Goal: Task Accomplishment & Management: Complete application form

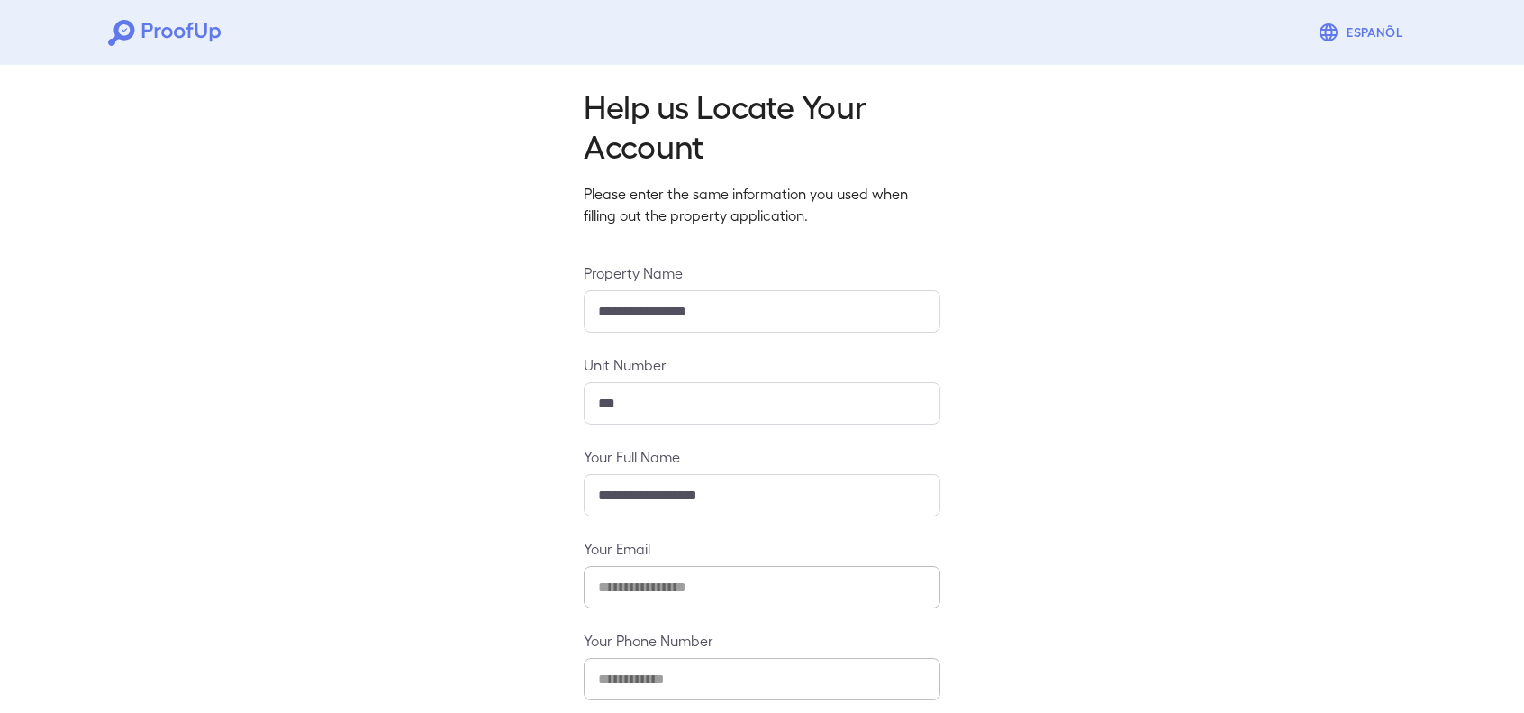
scroll to position [103, 0]
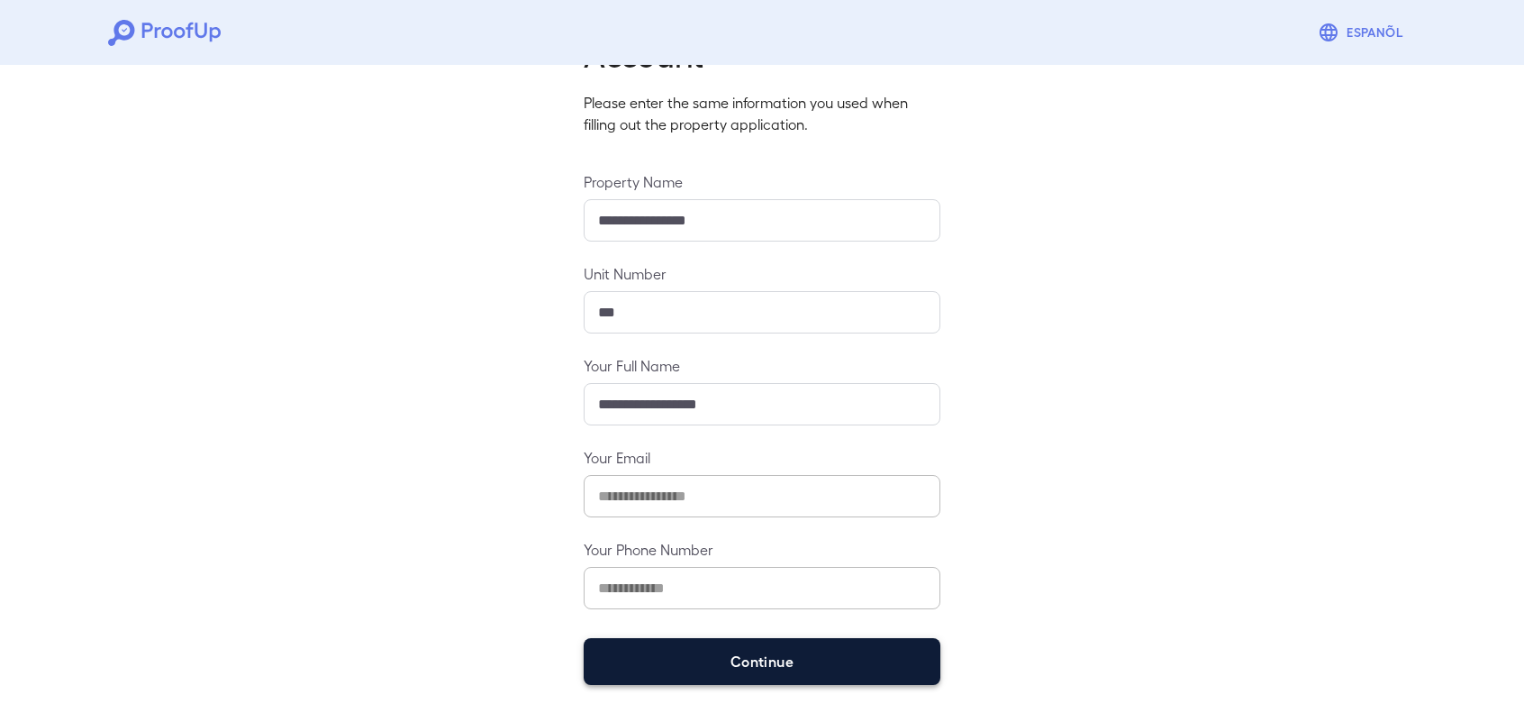
click at [768, 642] on button "Continue" at bounding box center [762, 661] width 357 height 47
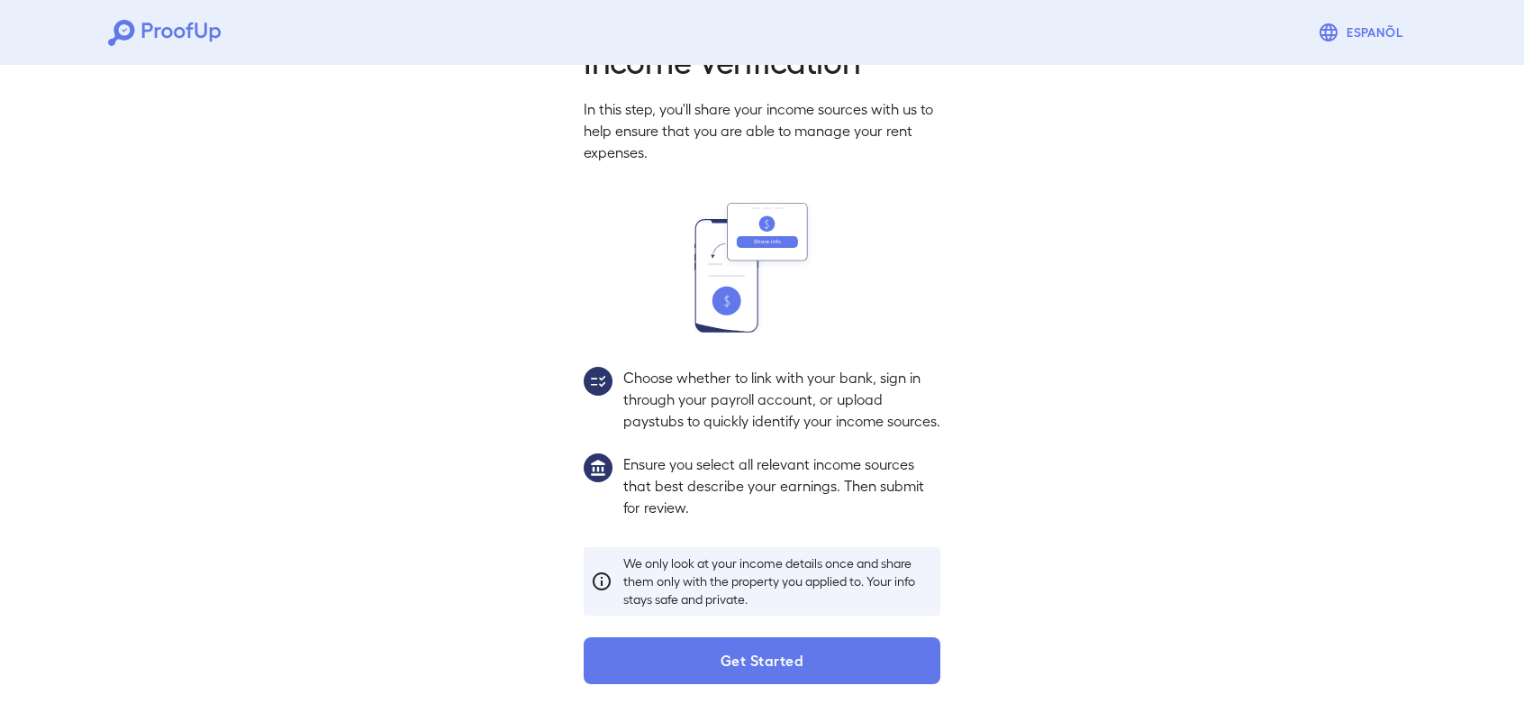
scroll to position [77, 0]
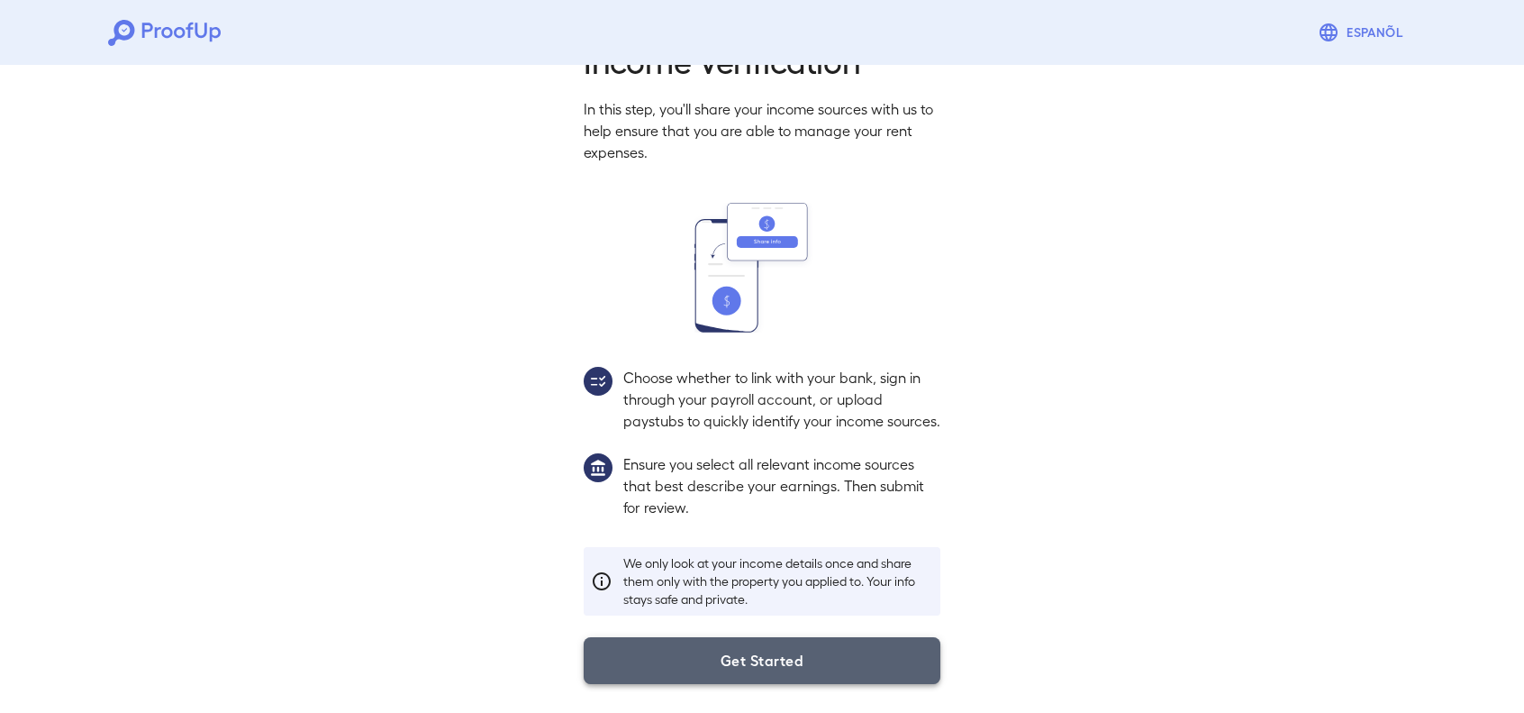
click at [813, 657] on button "Get Started" at bounding box center [762, 660] width 357 height 47
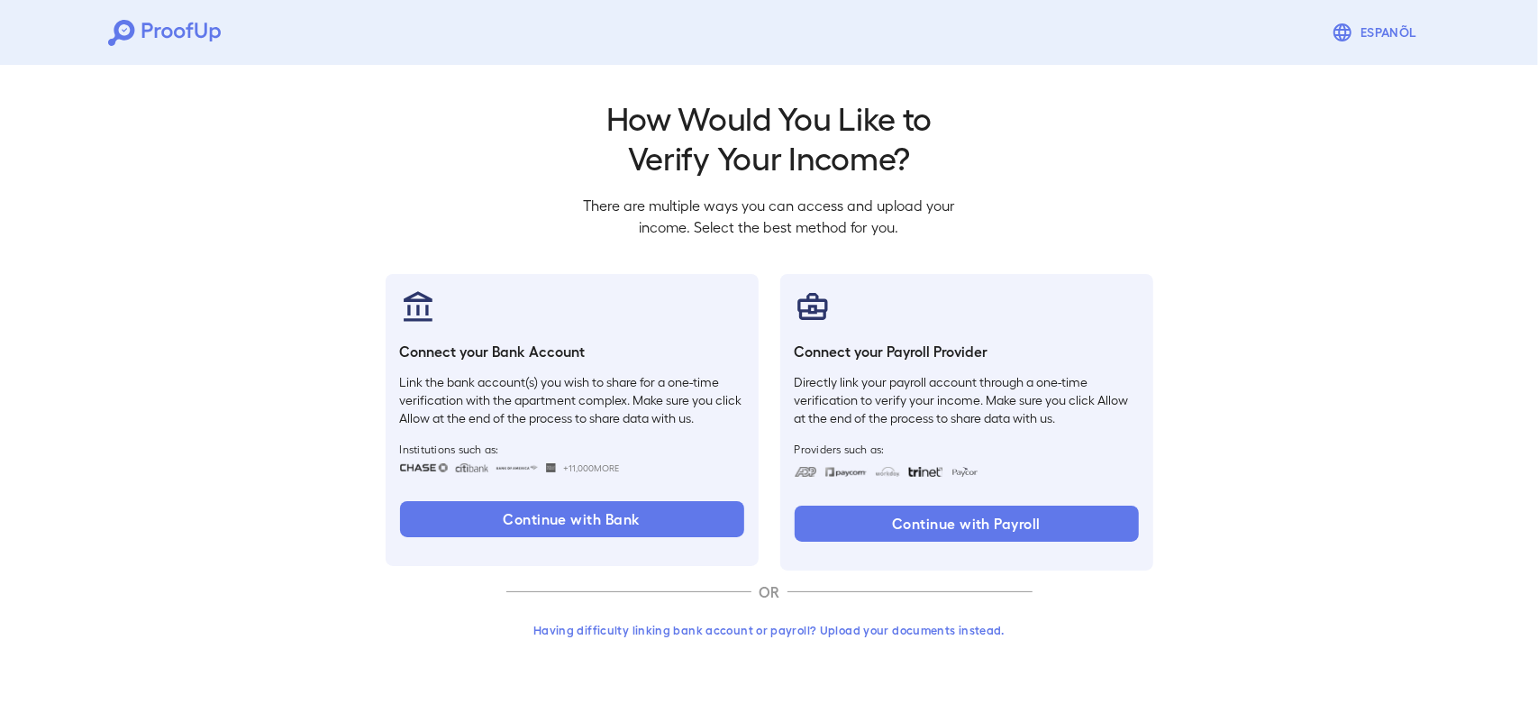
click at [852, 628] on button "Having difficulty linking bank account or payroll? Upload your documents instea…" at bounding box center [769, 630] width 526 height 32
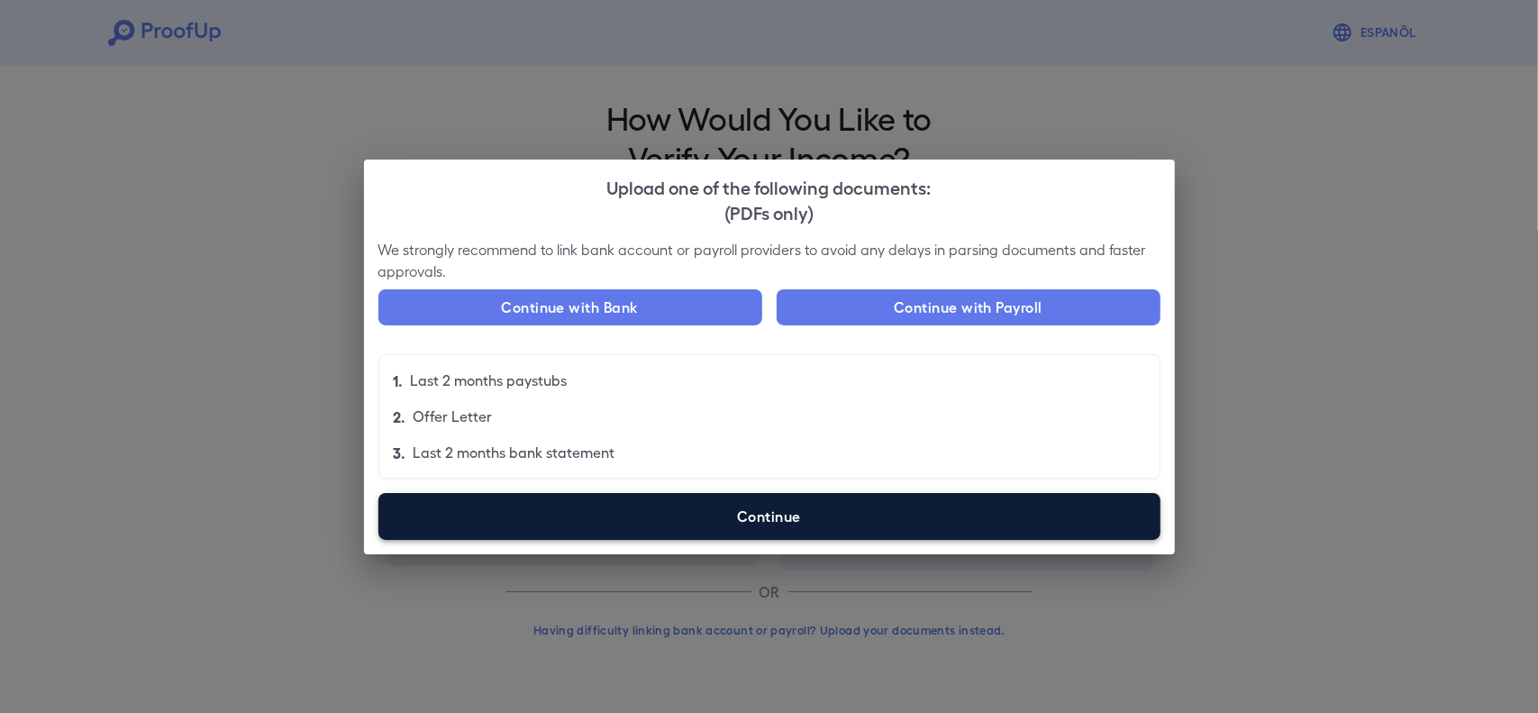
click at [739, 510] on label "Continue" at bounding box center [769, 516] width 782 height 47
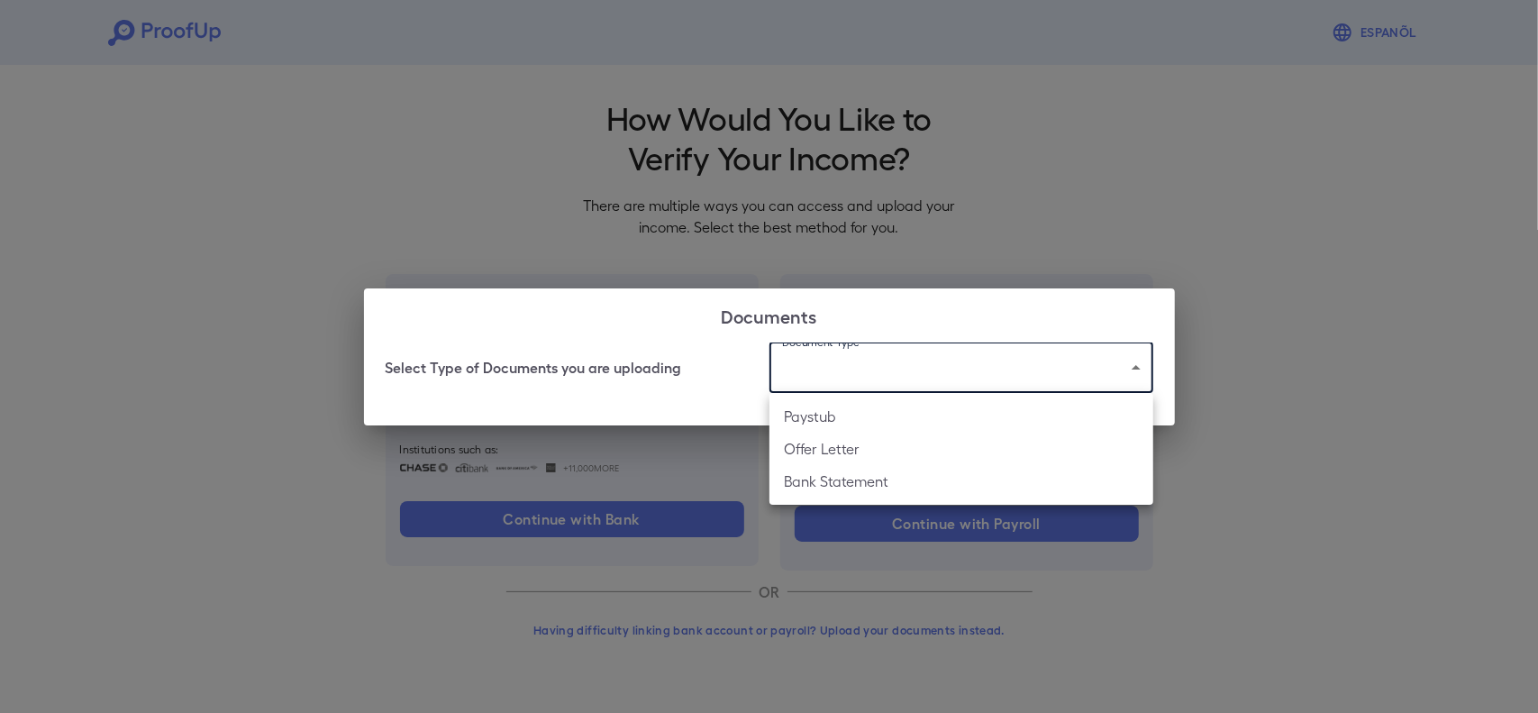
click at [876, 383] on body "Espanõl Go back How Would You Like to Verify Your Income? There are multiple wa…" at bounding box center [769, 344] width 1538 height 688
click at [849, 451] on li "Offer Letter" at bounding box center [961, 448] width 384 height 32
type input "**********"
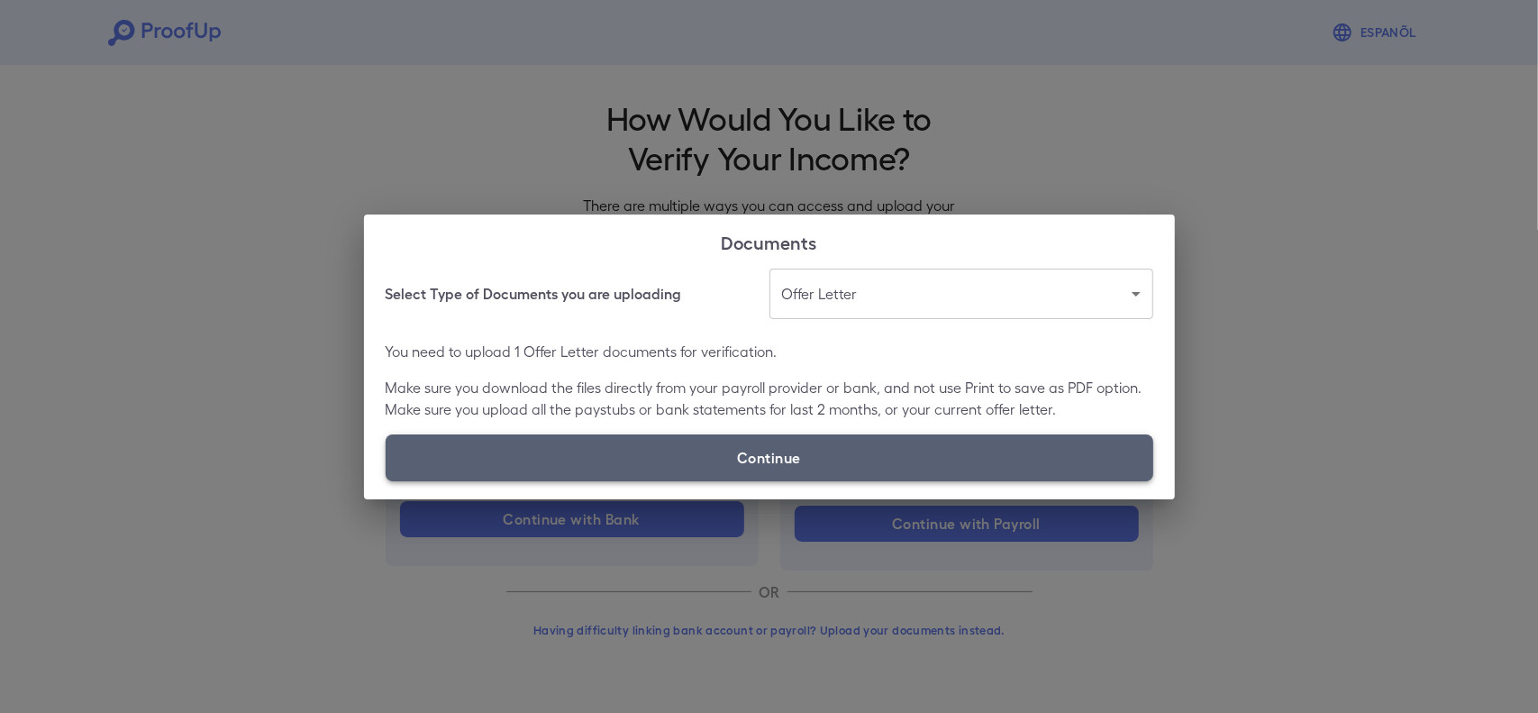
click at [839, 457] on label "Continue" at bounding box center [770, 457] width 768 height 47
click at [387, 480] on input "Continue" at bounding box center [386, 480] width 1 height 1
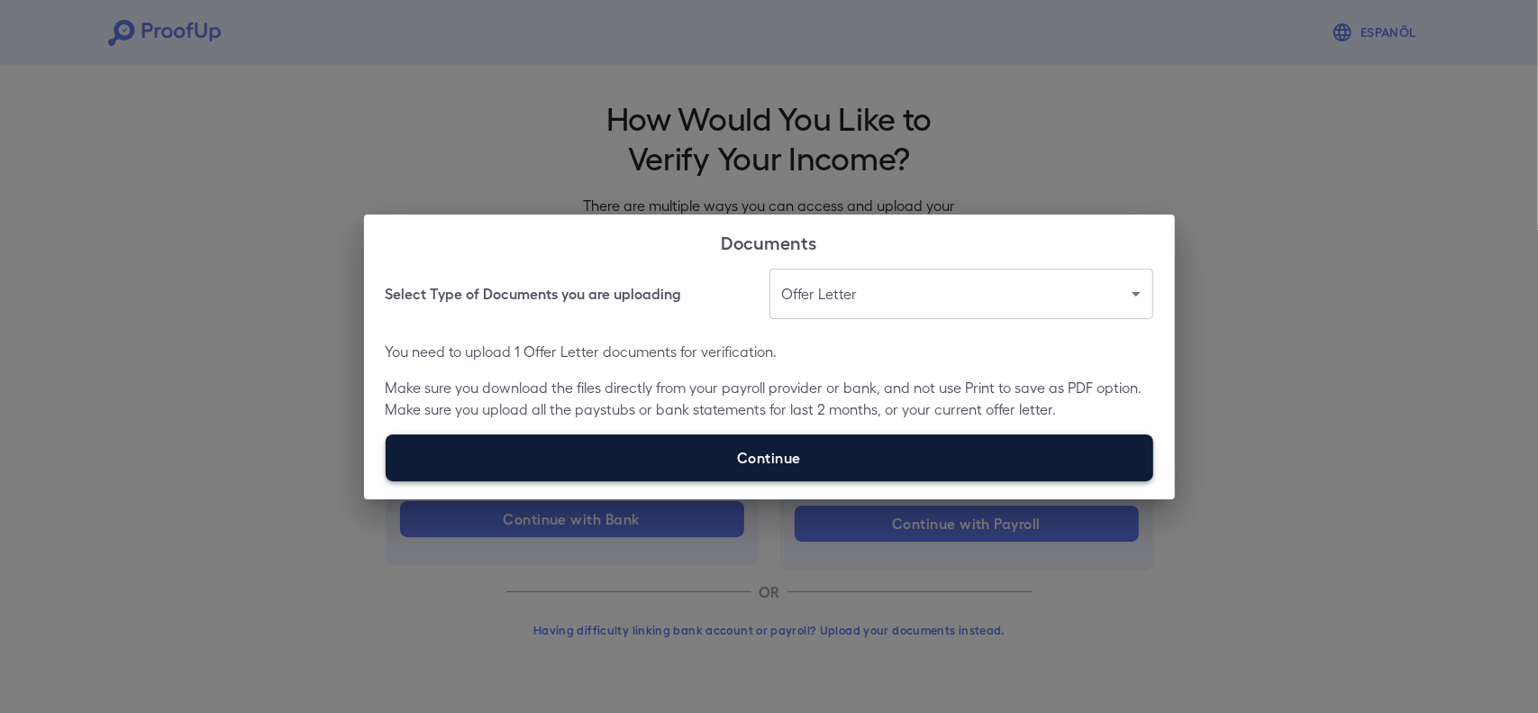
type input "**********"
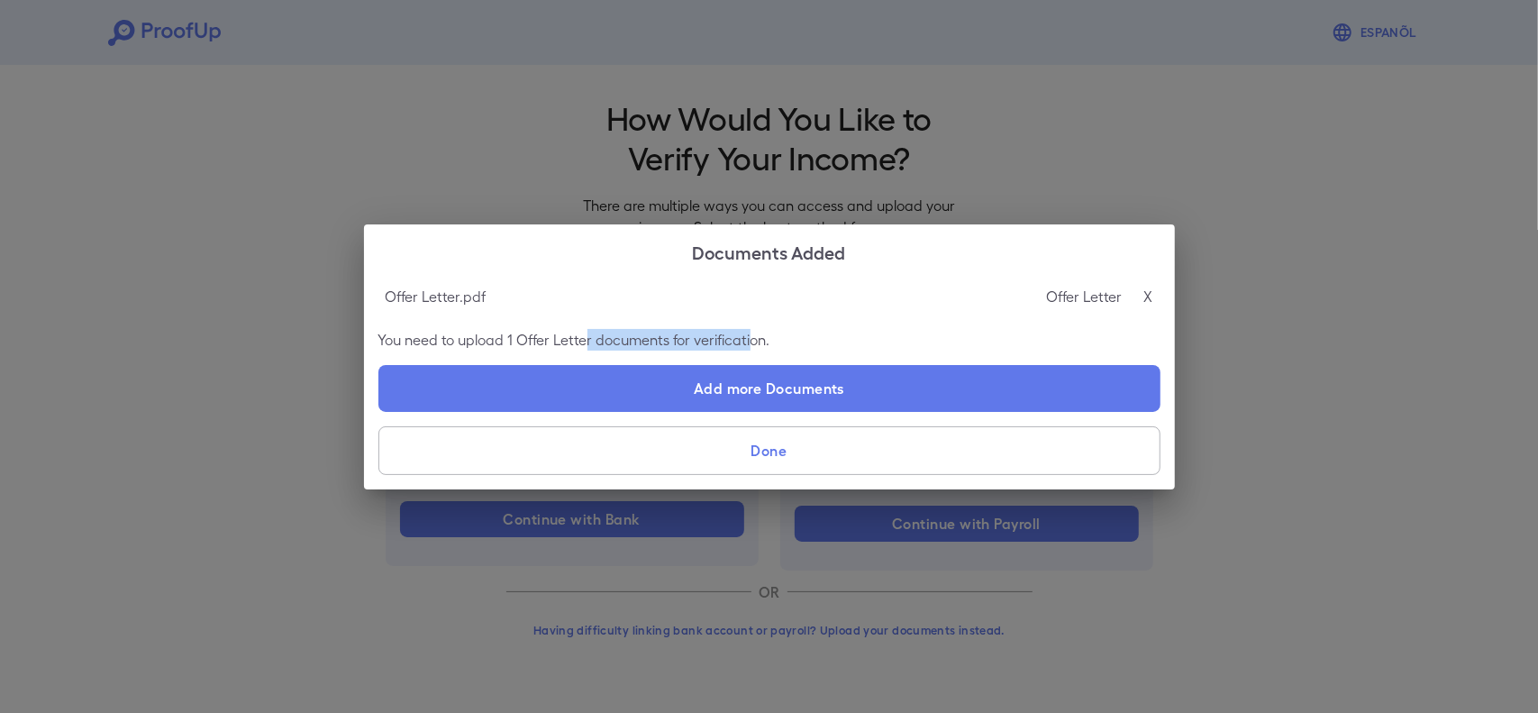
drag, startPoint x: 587, startPoint y: 336, endPoint x: 748, endPoint y: 332, distance: 160.4
click at [748, 332] on p "You need to upload 1 Offer Letter documents for verification." at bounding box center [769, 340] width 782 height 22
drag, startPoint x: 684, startPoint y: 345, endPoint x: 567, endPoint y: 349, distance: 117.2
click at [567, 349] on p "You need to upload 1 Offer Letter documents for verification." at bounding box center [769, 340] width 782 height 22
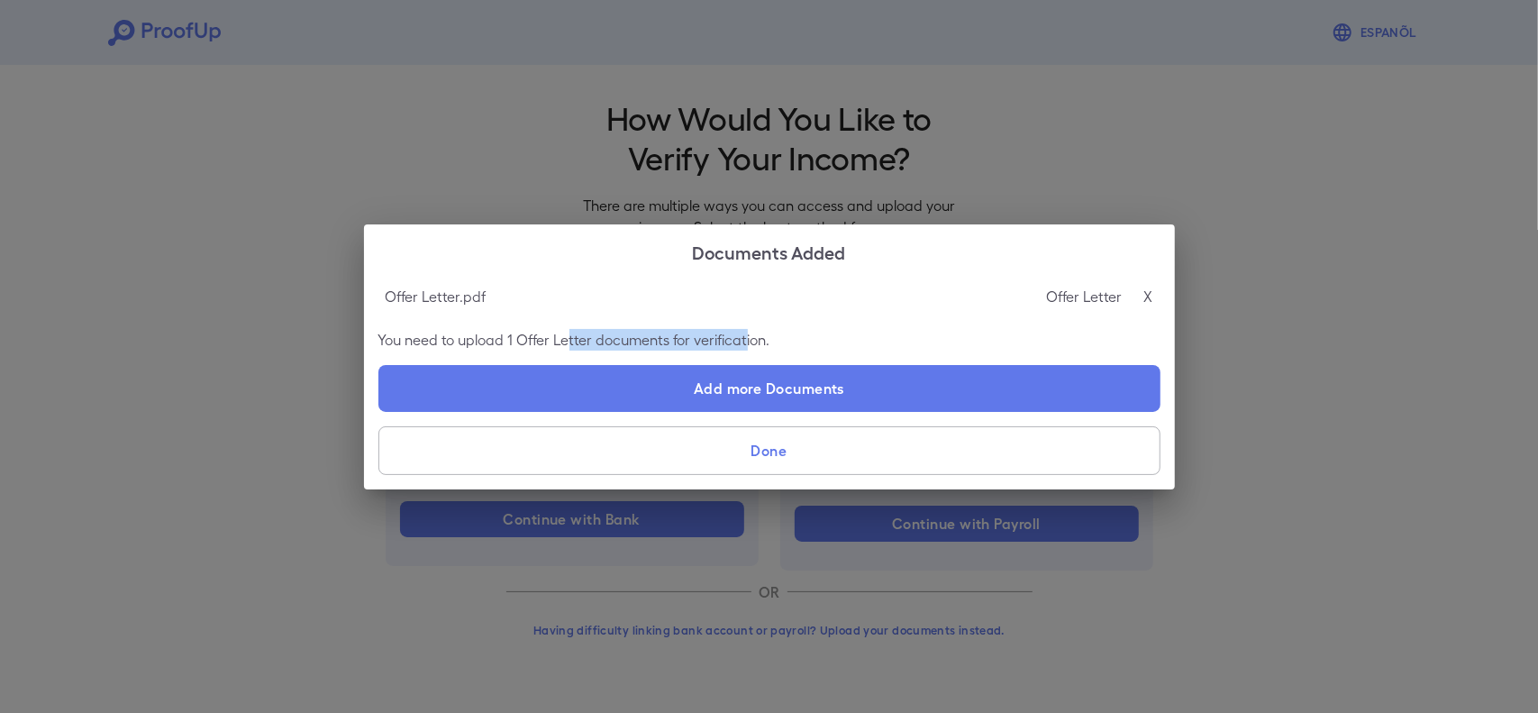
click at [572, 341] on p "You need to upload 1 Offer Letter documents for verification." at bounding box center [769, 340] width 782 height 22
drag, startPoint x: 464, startPoint y: 342, endPoint x: 695, endPoint y: 332, distance: 230.9
click at [695, 332] on p "You need to upload 1 Offer Letter documents for verification." at bounding box center [769, 340] width 782 height 22
click at [796, 461] on button "Done" at bounding box center [769, 450] width 782 height 49
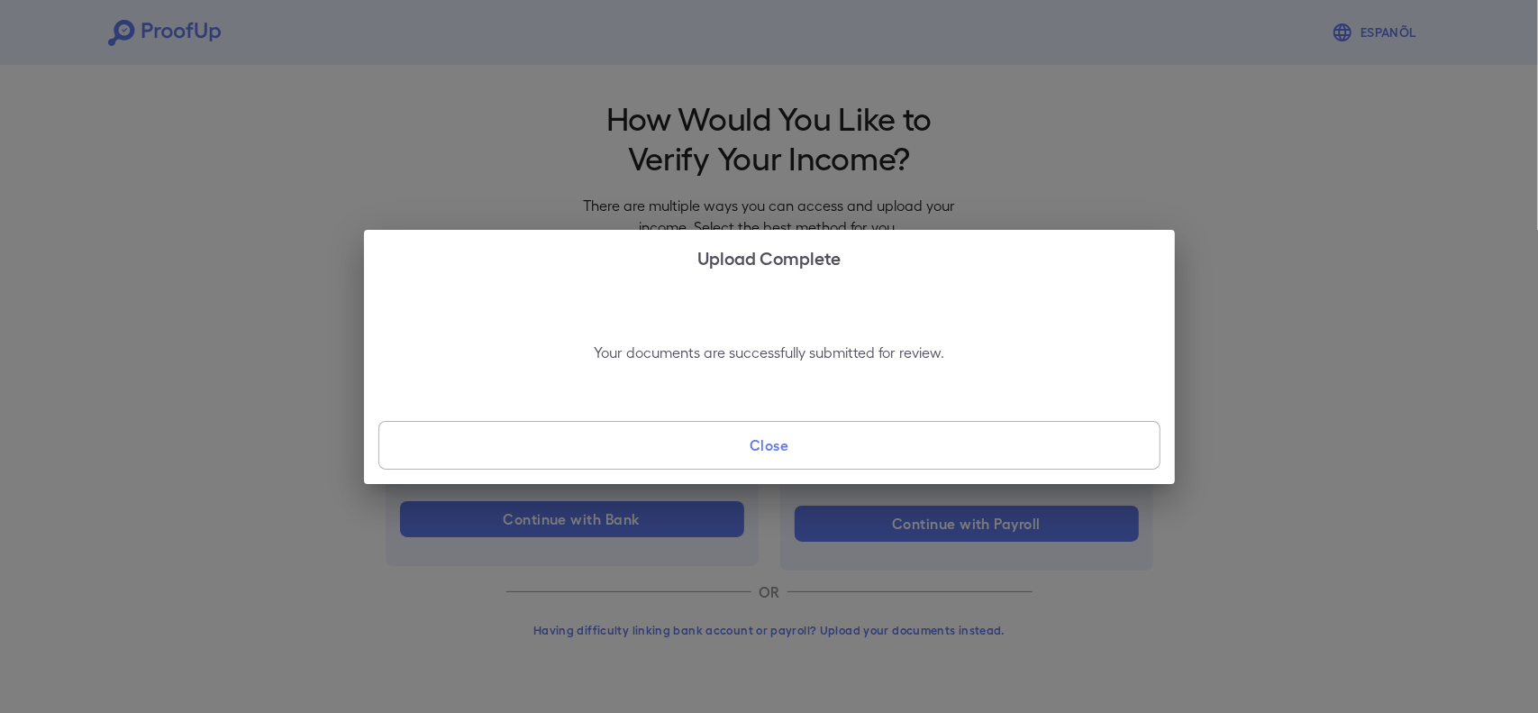
click at [885, 442] on button "Close" at bounding box center [769, 445] width 782 height 49
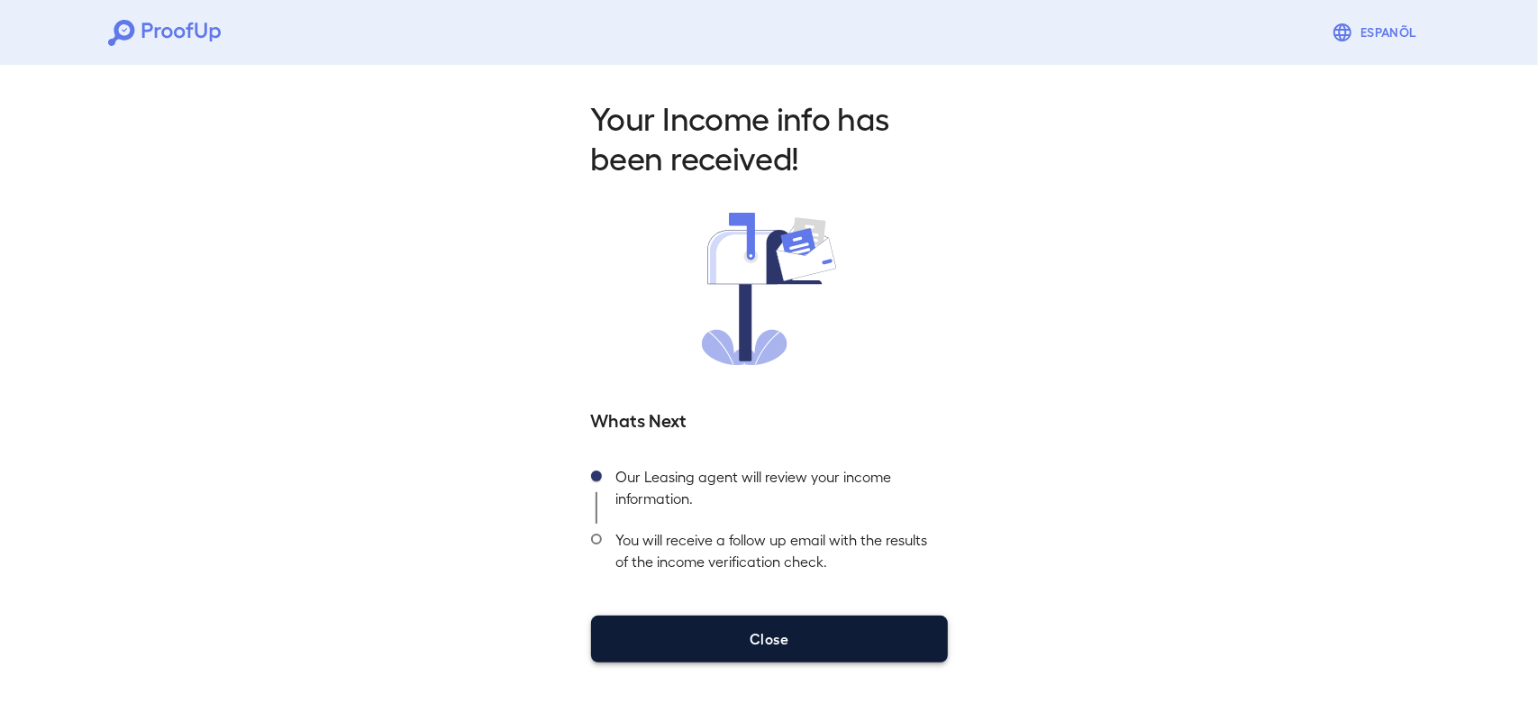
click at [833, 629] on button "Close" at bounding box center [769, 638] width 357 height 47
click at [732, 642] on button "Close" at bounding box center [769, 638] width 357 height 47
